Goal: Task Accomplishment & Management: Complete application form

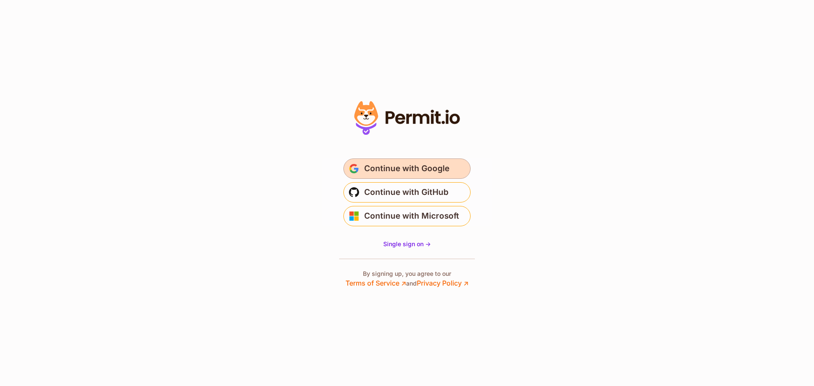
click at [408, 163] on span "Continue with Google" at bounding box center [406, 169] width 85 height 14
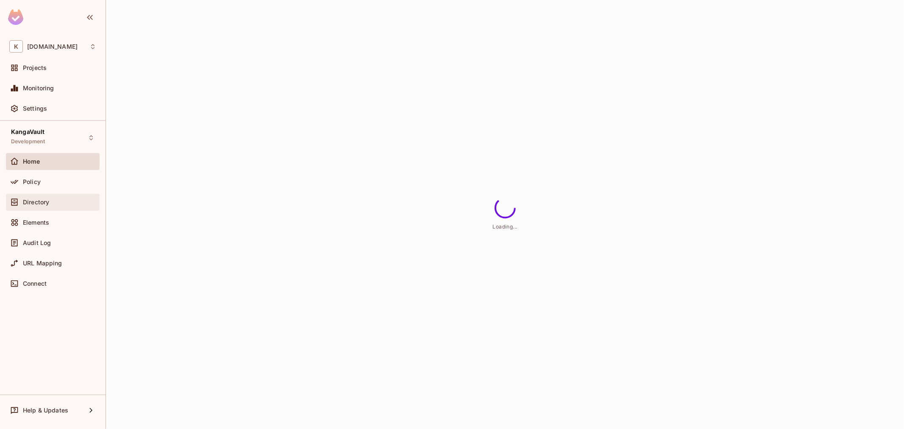
click at [41, 199] on span "Directory" at bounding box center [36, 202] width 26 height 7
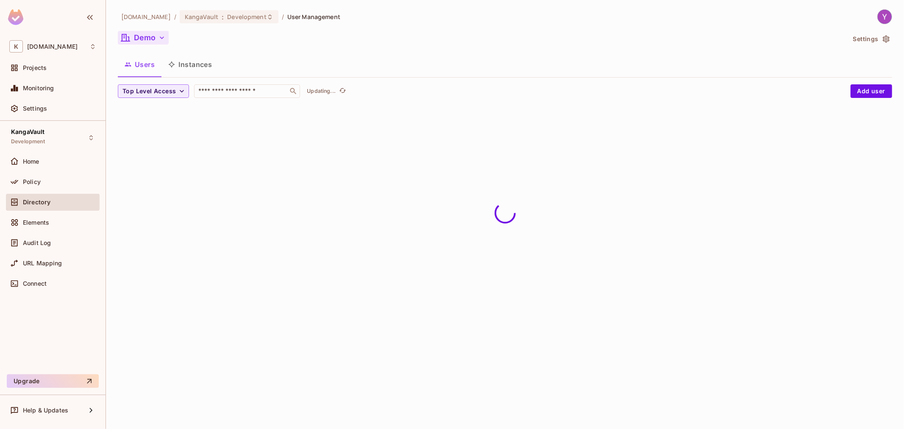
click at [151, 41] on button "Demo" at bounding box center [143, 38] width 51 height 14
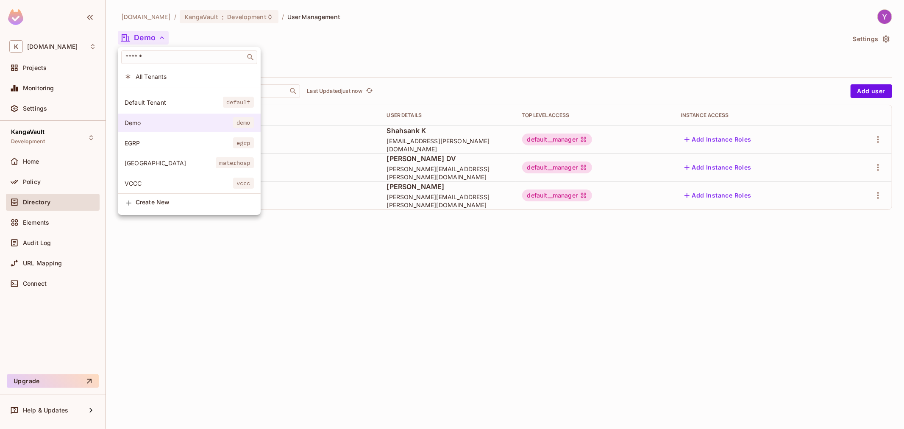
scroll to position [24, 0]
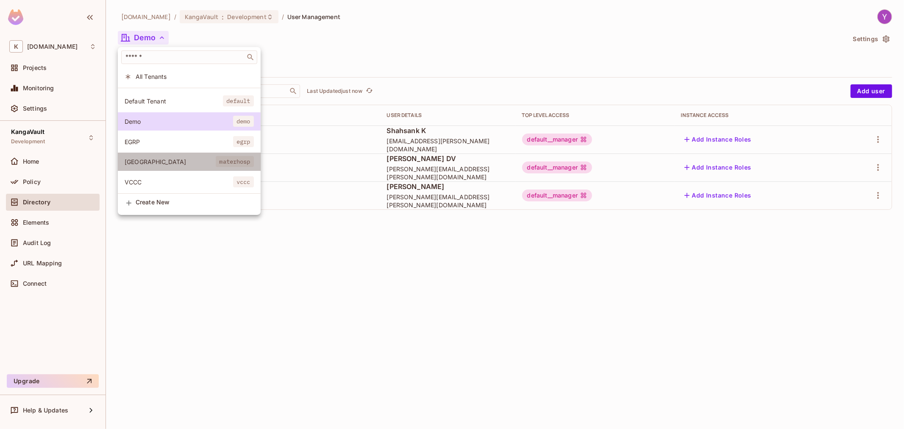
click at [167, 158] on span "Mater Hospital" at bounding box center [170, 162] width 91 height 8
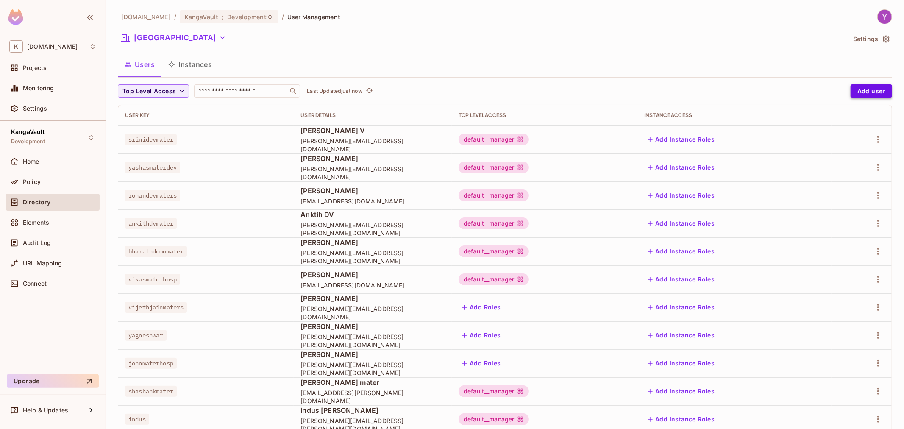
click at [857, 90] on button "Add user" at bounding box center [872, 91] width 42 height 14
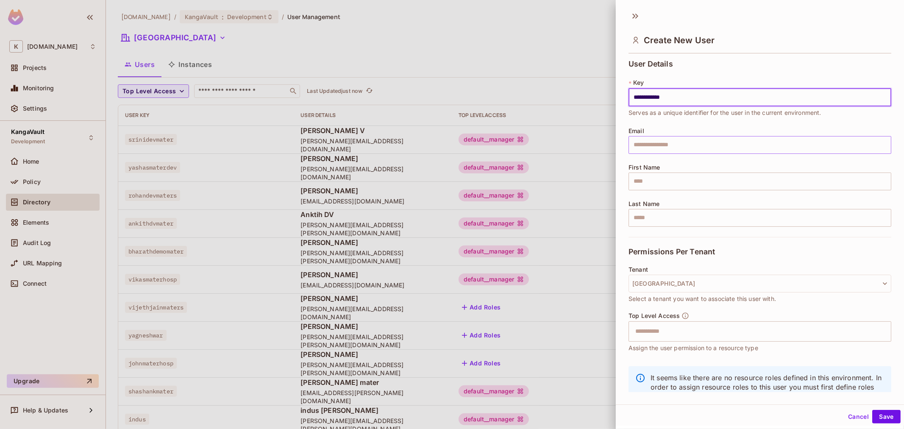
type input "**********"
click at [713, 155] on div "**********" at bounding box center [760, 148] width 263 height 177
click at [704, 144] on input "text" at bounding box center [760, 145] width 263 height 18
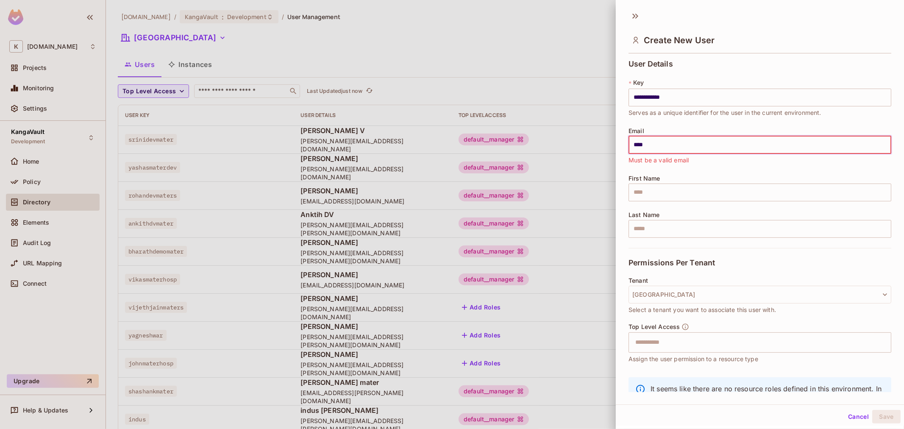
type input "**********"
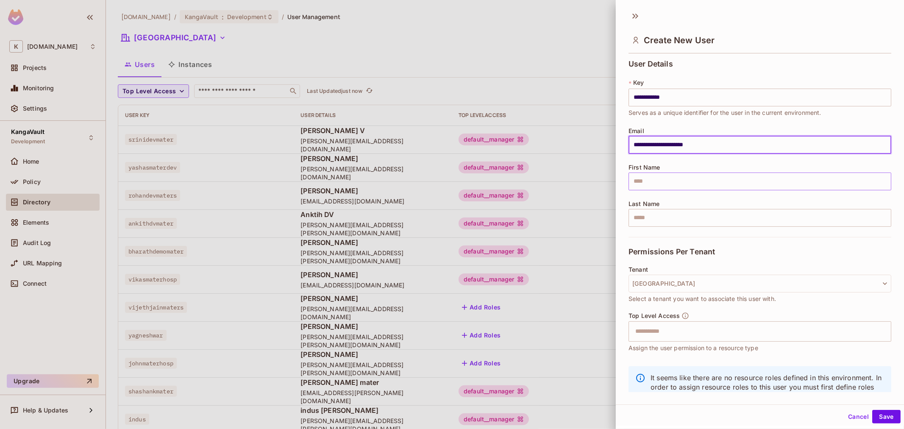
click at [685, 188] on input "text" at bounding box center [760, 182] width 263 height 18
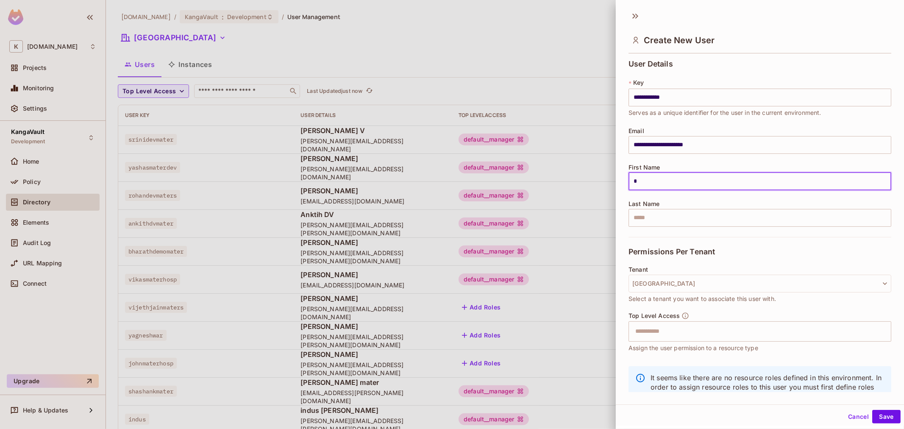
type input "****"
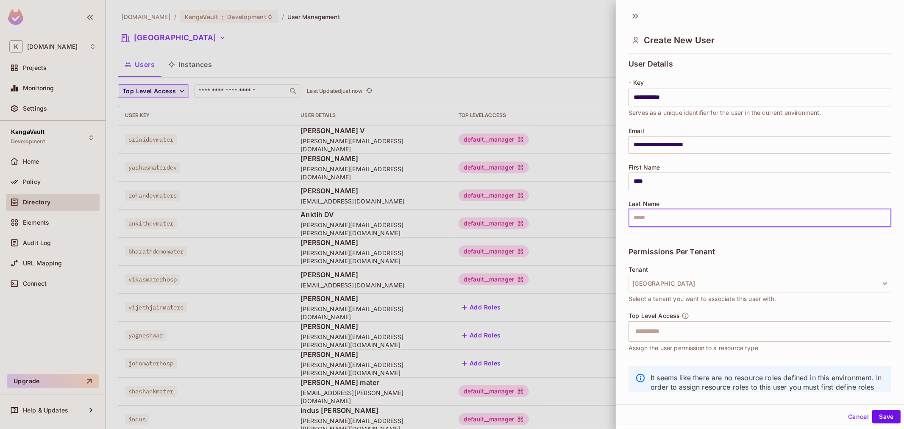
click at [668, 219] on input "text" at bounding box center [760, 218] width 263 height 18
type input "******"
click at [681, 284] on button "Mater Hospital" at bounding box center [760, 284] width 263 height 18
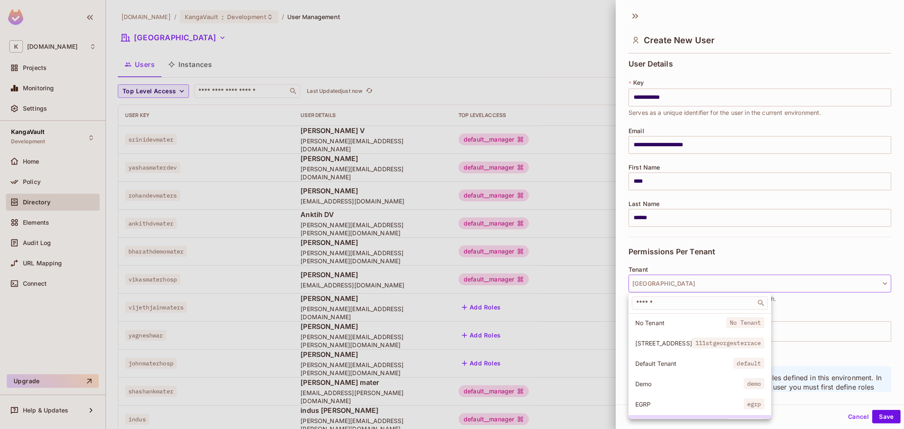
click at [708, 265] on div at bounding box center [452, 214] width 904 height 429
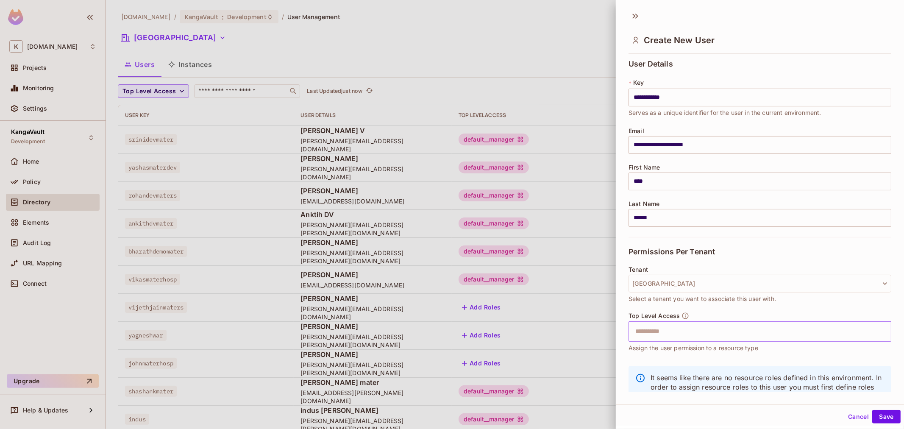
click at [691, 337] on input "text" at bounding box center [752, 331] width 245 height 17
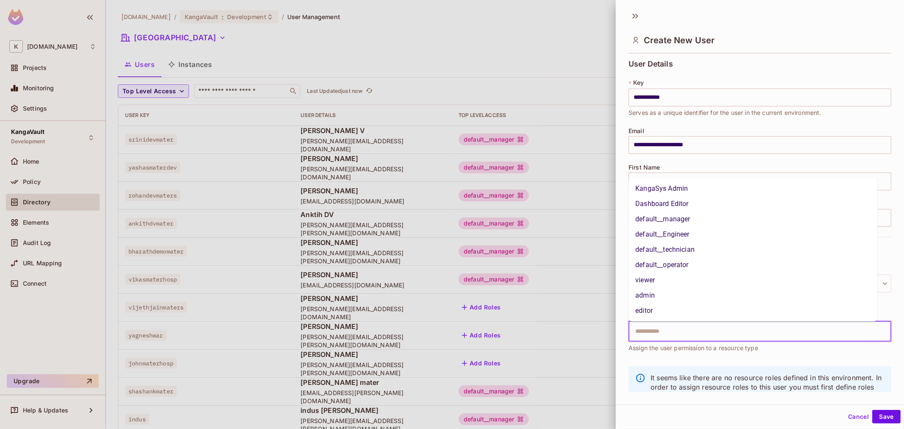
click at [689, 219] on li "default__manager" at bounding box center [753, 219] width 249 height 15
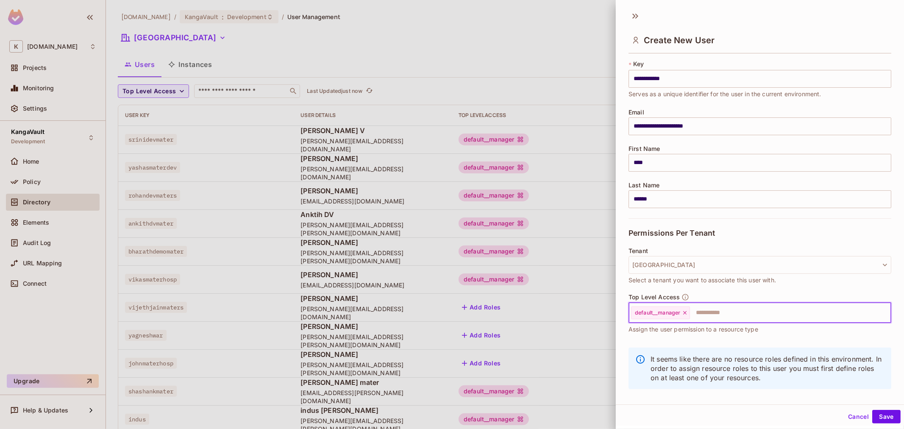
scroll to position [29, 0]
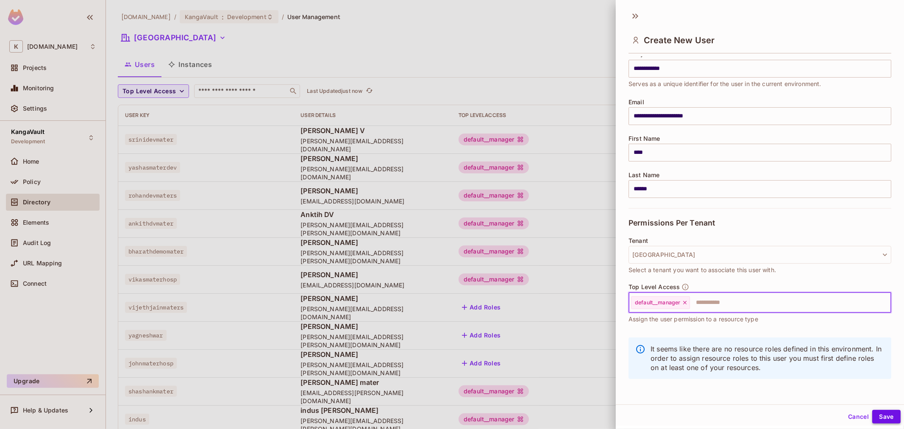
click at [882, 420] on button "Save" at bounding box center [886, 417] width 28 height 14
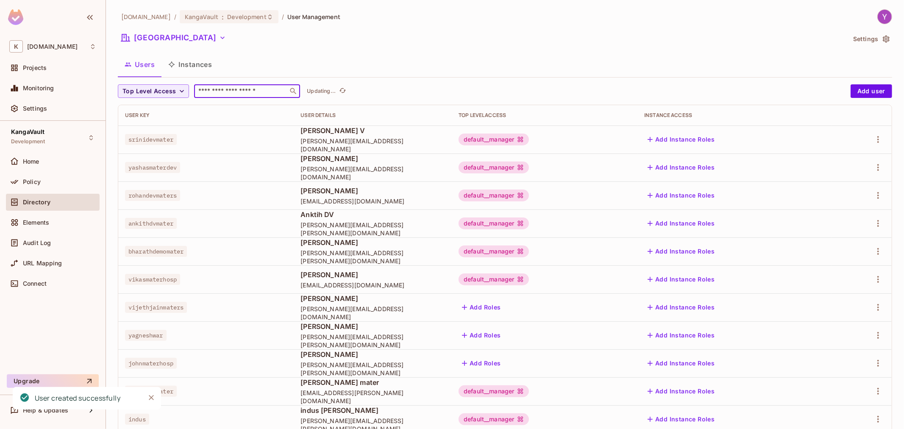
click at [249, 88] on input "text" at bounding box center [241, 91] width 89 height 8
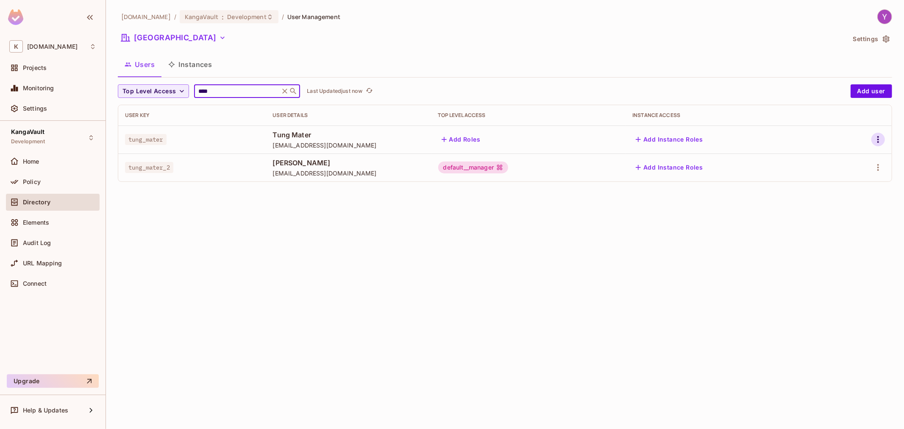
type input "****"
click at [876, 139] on icon "button" at bounding box center [878, 139] width 10 height 10
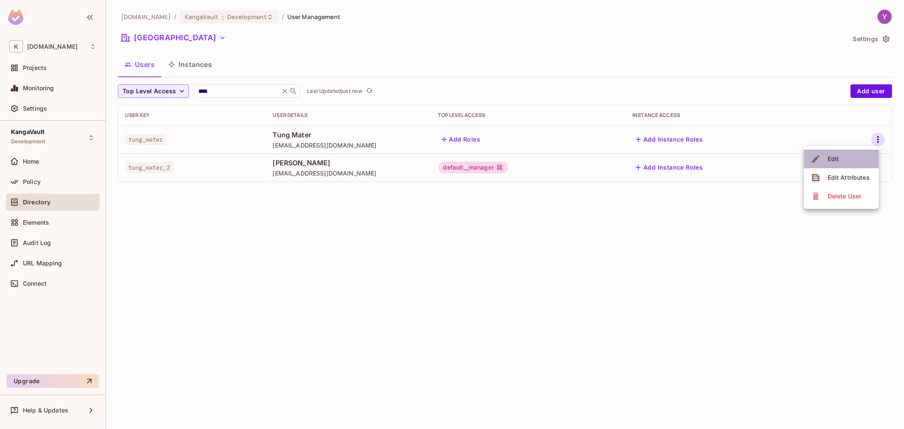
click at [849, 156] on li "Edit" at bounding box center [841, 159] width 75 height 19
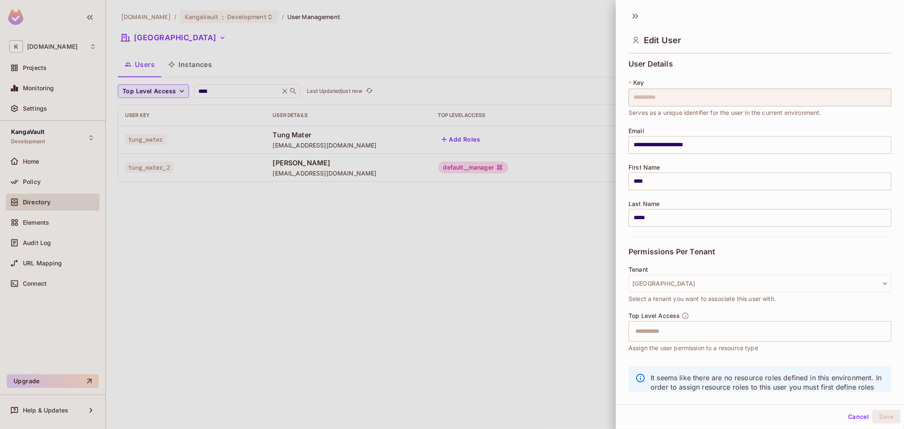
drag, startPoint x: 398, startPoint y: 203, endPoint x: 452, endPoint y: 174, distance: 62.0
click at [398, 203] on div at bounding box center [452, 214] width 904 height 429
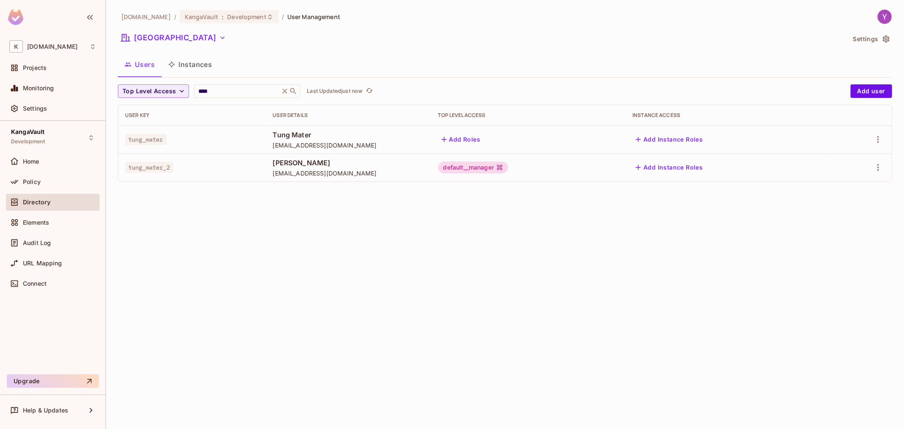
click at [870, 140] on div at bounding box center [860, 140] width 50 height 14
click at [874, 139] on icon "button" at bounding box center [878, 139] width 10 height 10
click at [852, 177] on div "Edit Attributes" at bounding box center [849, 177] width 42 height 8
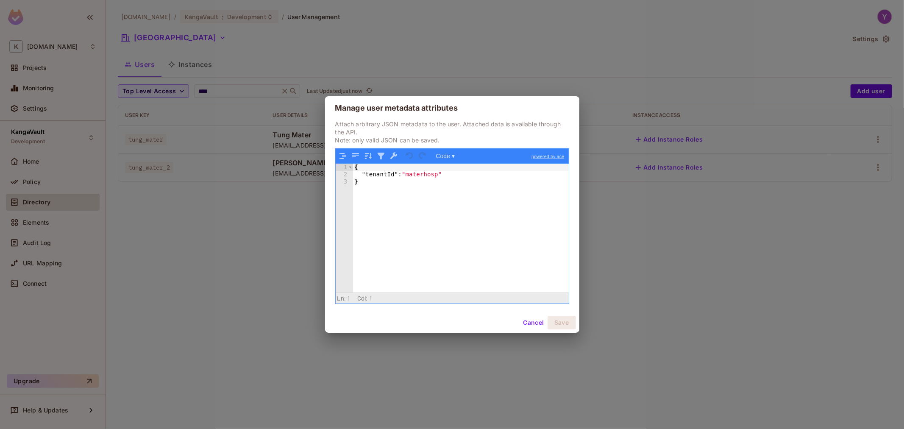
click at [481, 202] on div "{ "tenantId" : "materhosp" }" at bounding box center [461, 235] width 216 height 143
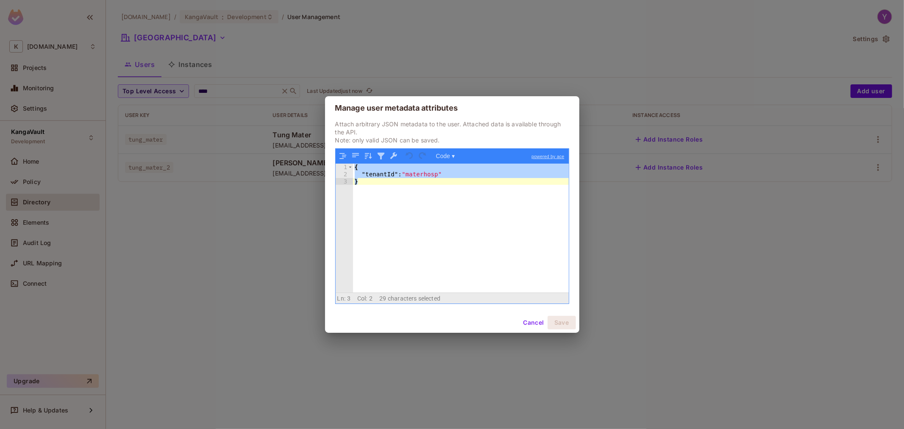
drag, startPoint x: 530, startPoint y: 327, endPoint x: 583, endPoint y: 290, distance: 64.8
click at [531, 327] on button "Cancel" at bounding box center [534, 323] width 28 height 14
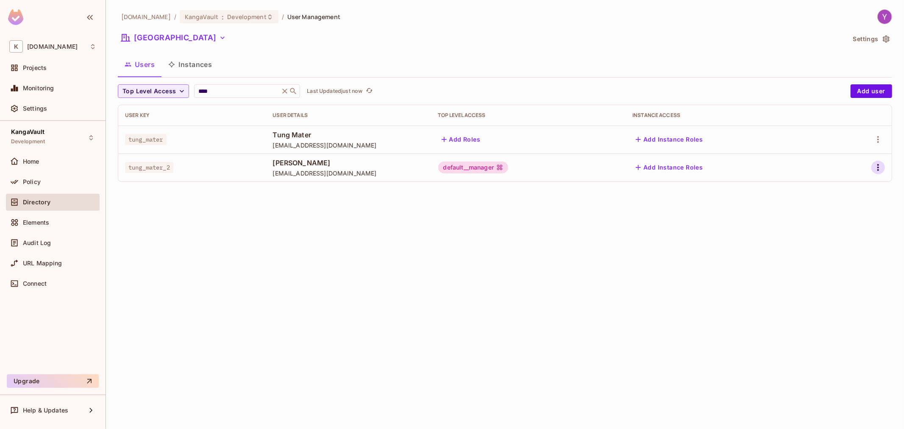
click at [873, 170] on icon "button" at bounding box center [878, 167] width 10 height 10
click at [853, 202] on div "Edit Attributes" at bounding box center [849, 206] width 42 height 8
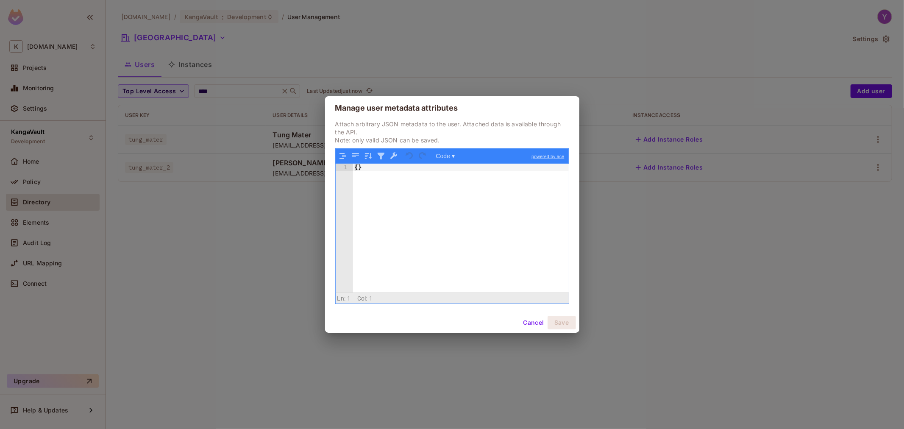
click at [490, 202] on div "{ }" at bounding box center [461, 235] width 216 height 143
click at [560, 328] on button "Save" at bounding box center [562, 323] width 28 height 14
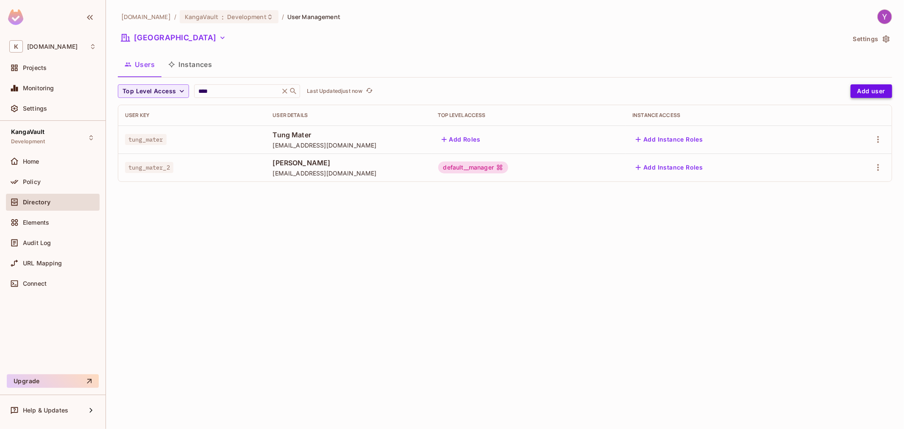
click at [863, 90] on button "Add user" at bounding box center [872, 91] width 42 height 14
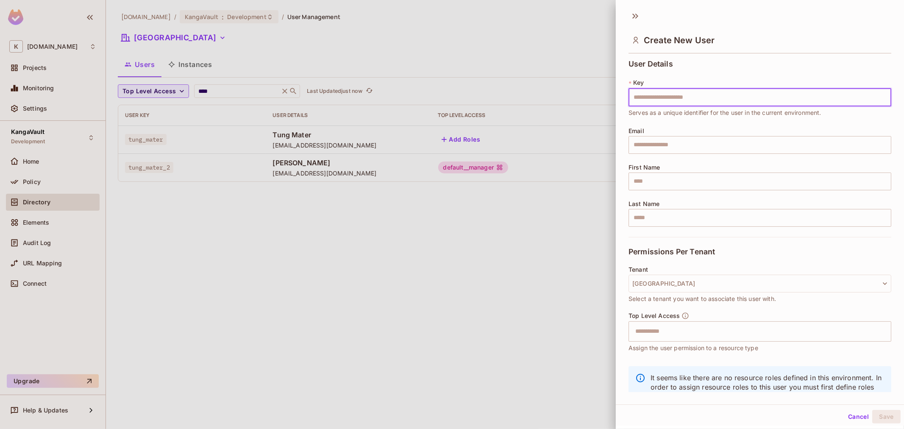
click at [171, 39] on div at bounding box center [452, 214] width 904 height 429
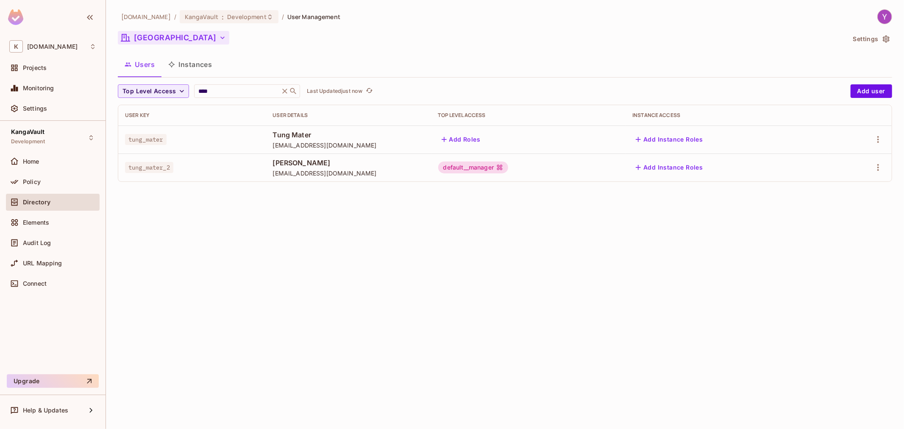
click at [170, 39] on button "Mater Hospital" at bounding box center [173, 38] width 111 height 14
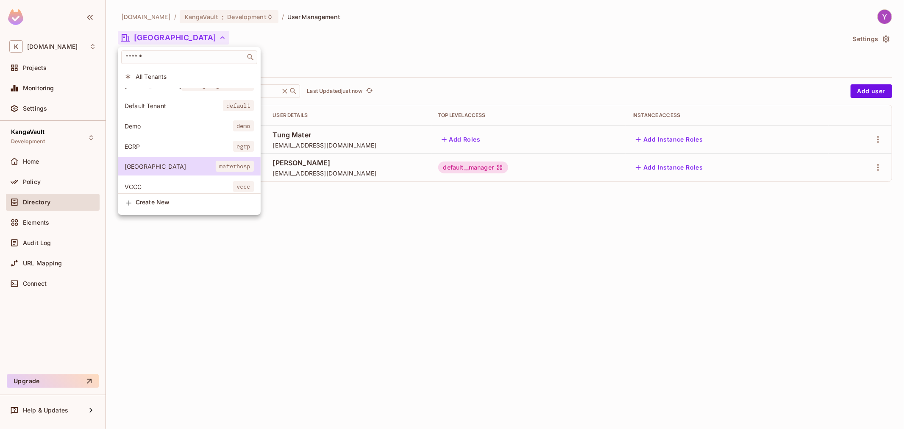
scroll to position [24, 0]
click at [194, 178] on span "VCCC" at bounding box center [179, 182] width 109 height 8
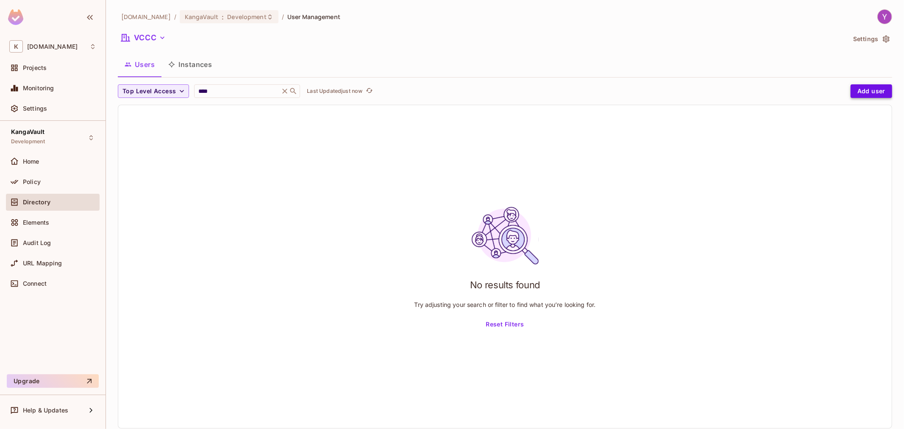
click at [868, 87] on button "Add user" at bounding box center [872, 91] width 42 height 14
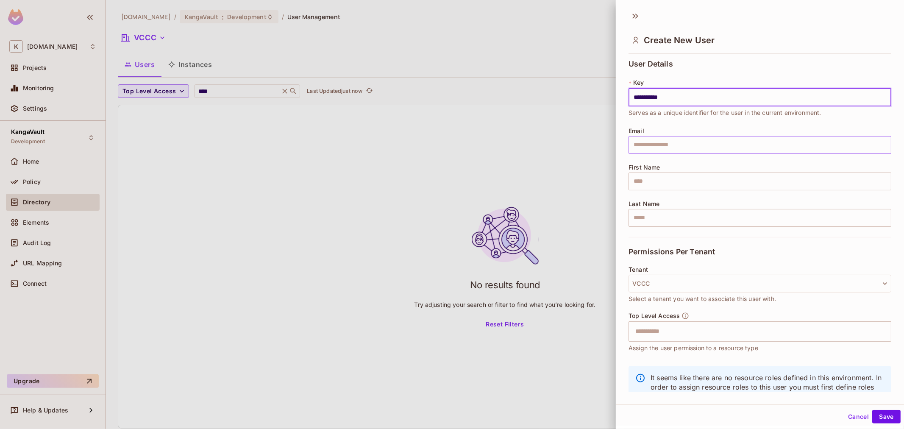
type input "**********"
click at [695, 143] on input "text" at bounding box center [760, 145] width 263 height 18
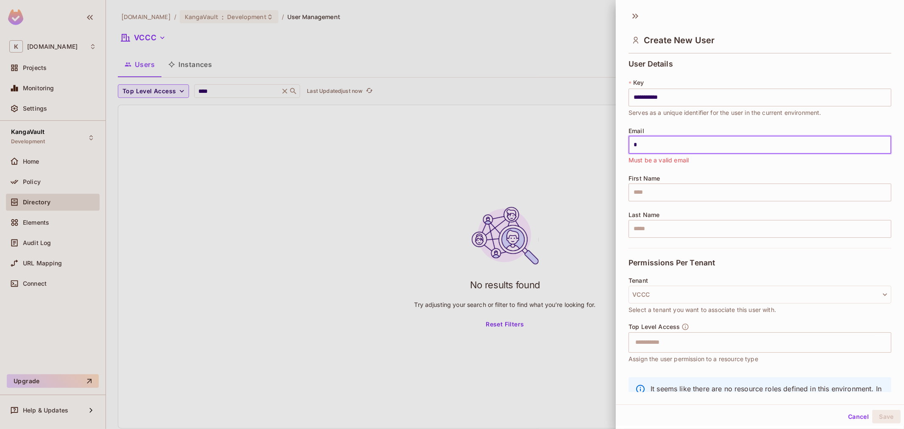
type input "**********"
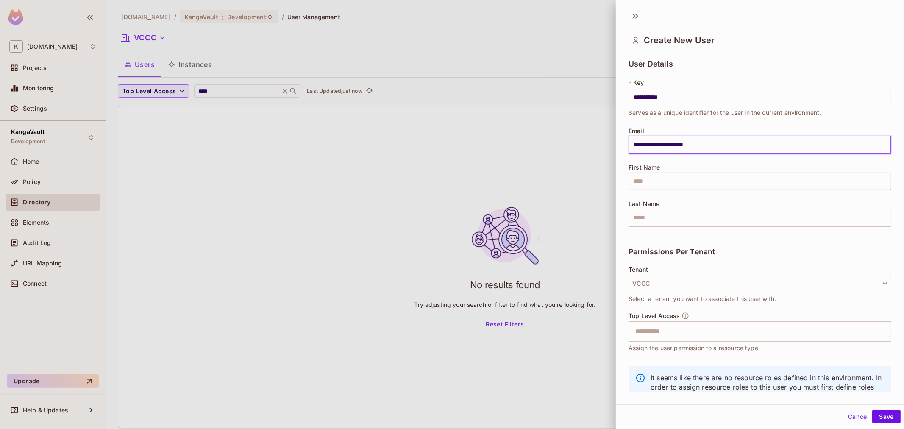
click at [674, 185] on input "text" at bounding box center [760, 182] width 263 height 18
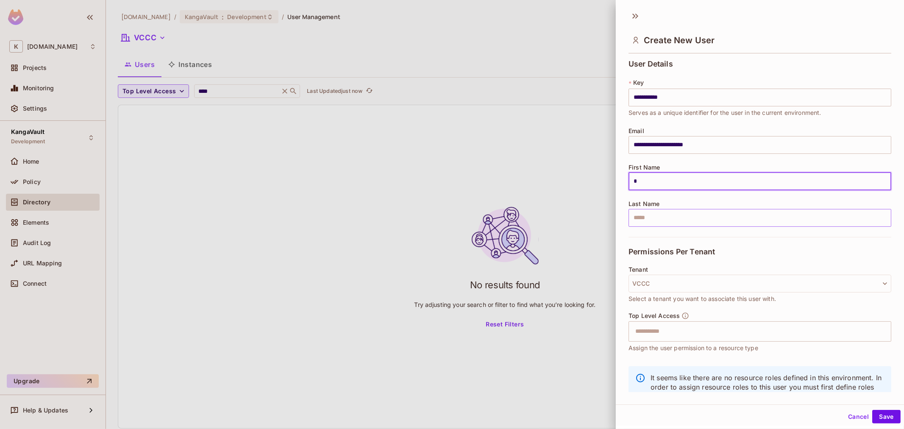
type input "****"
click at [688, 217] on input "text" at bounding box center [760, 218] width 263 height 18
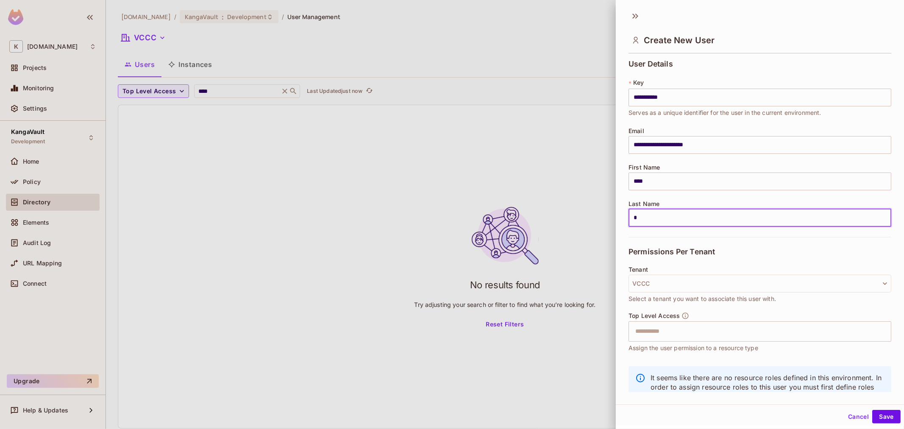
type input "******"
click at [679, 334] on input "text" at bounding box center [752, 331] width 245 height 17
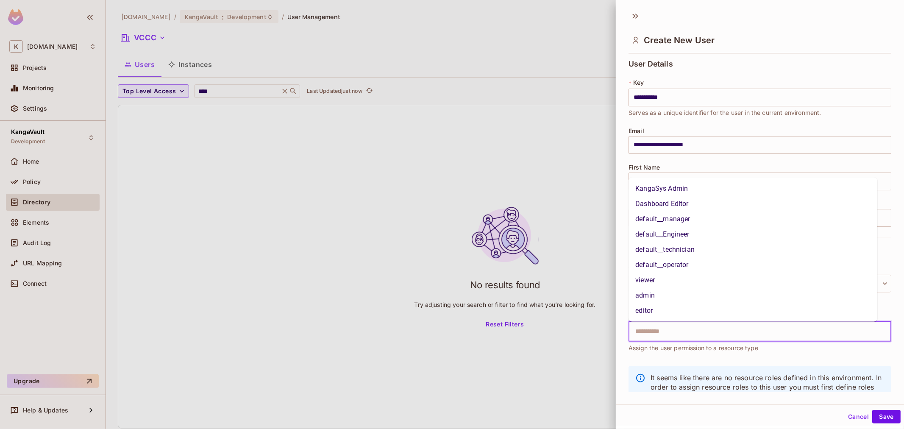
click at [683, 226] on li "default__manager" at bounding box center [753, 219] width 249 height 15
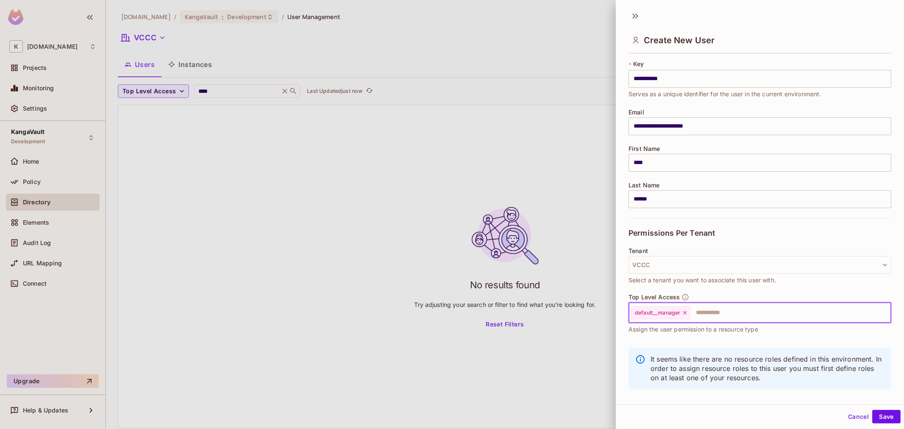
scroll to position [29, 0]
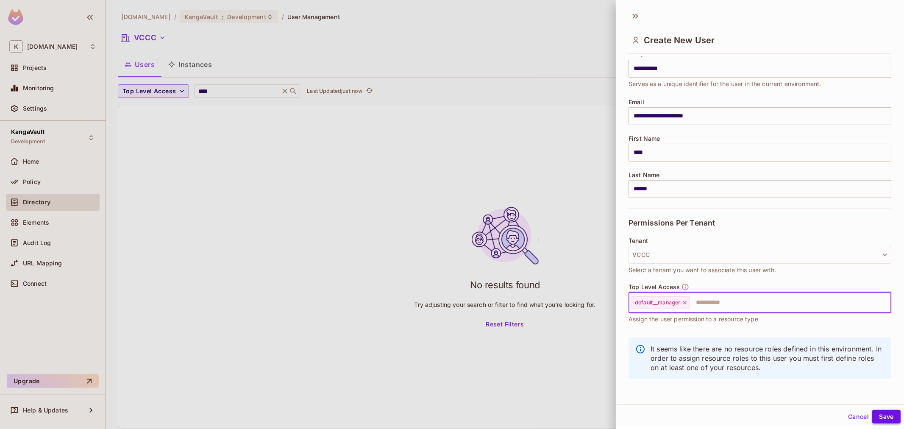
click at [882, 420] on button "Save" at bounding box center [886, 417] width 28 height 14
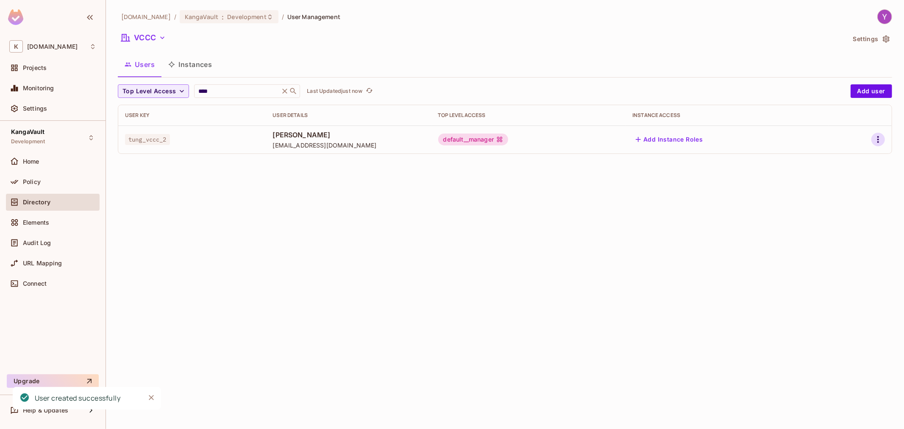
click at [877, 136] on icon "button" at bounding box center [878, 139] width 10 height 10
click at [855, 174] on div "Edit Attributes" at bounding box center [849, 178] width 42 height 8
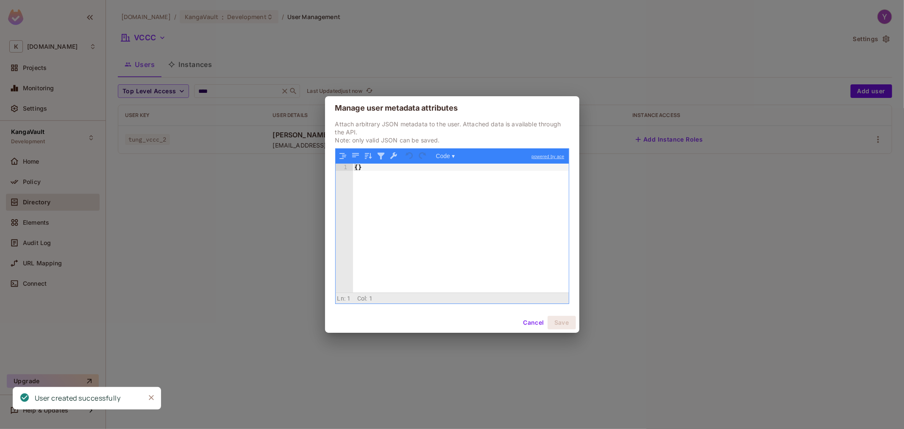
click at [474, 203] on div "{ }" at bounding box center [461, 235] width 216 height 143
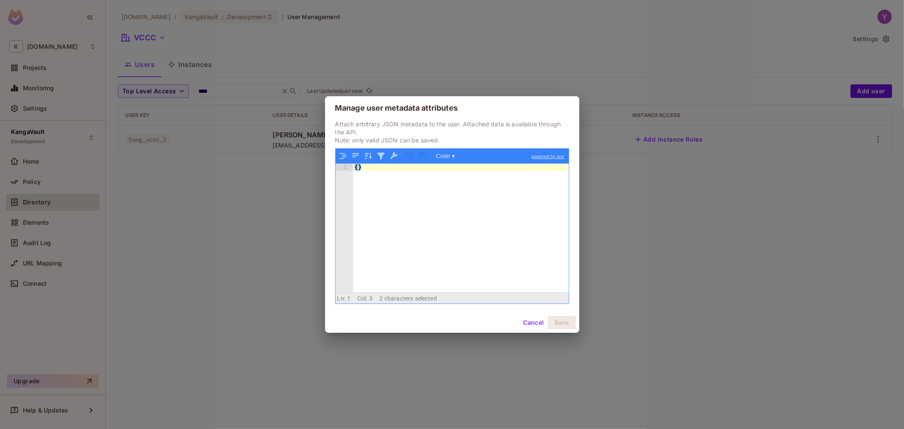
paste textarea
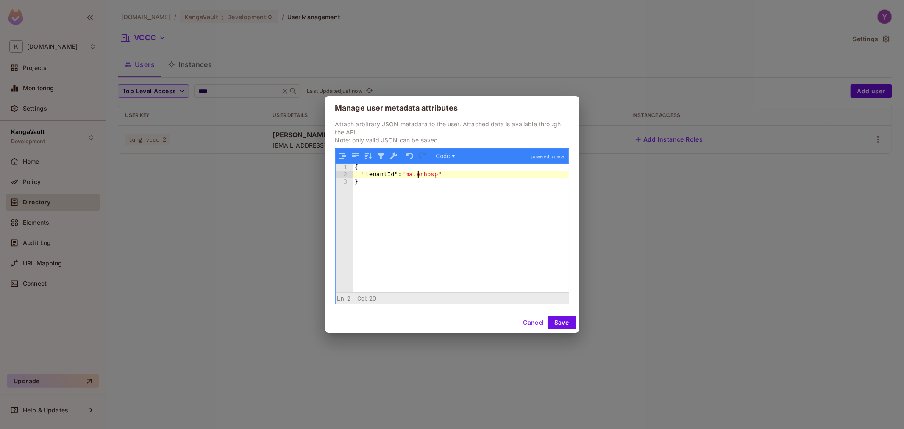
click at [418, 174] on div "{ "tenantId" : "materhosp" }" at bounding box center [461, 235] width 216 height 143
click at [567, 320] on button "Save" at bounding box center [562, 323] width 28 height 14
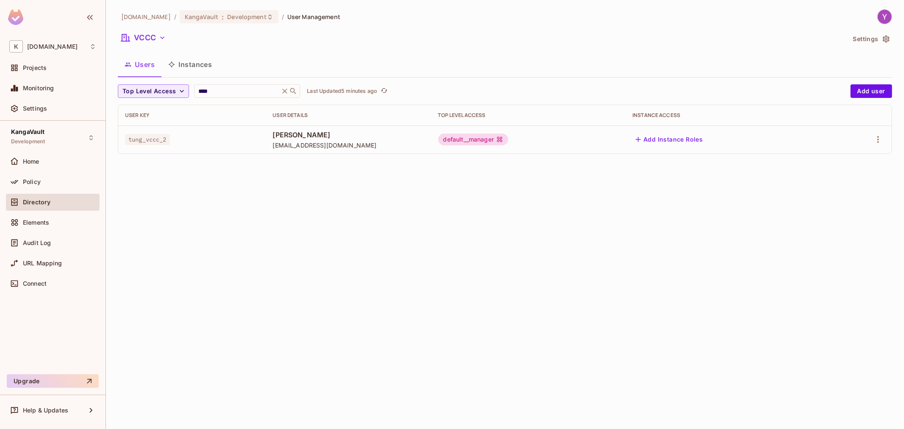
click at [532, 216] on div "kangasys.com / KangaVault : Development / User Management VCCC Settings Users I…" at bounding box center [505, 214] width 798 height 429
drag, startPoint x: 508, startPoint y: 263, endPoint x: 506, endPoint y: 256, distance: 7.9
click at [507, 263] on div "kangasys.com / KangaVault : Development / User Management VCCC Settings Users I…" at bounding box center [505, 214] width 798 height 429
